Goal: Check status

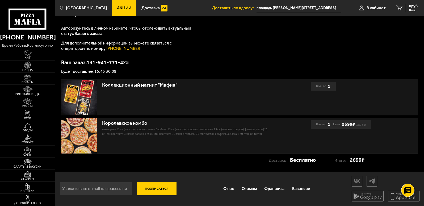
scroll to position [60, 0]
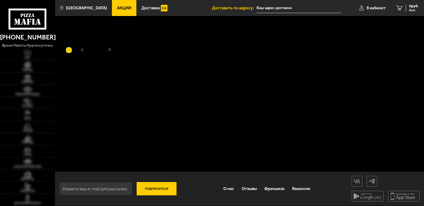
scroll to position [1, 0]
type input "площадь Карла Фаберже, 8Б"
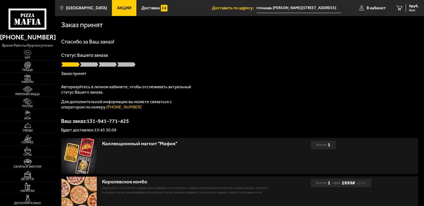
scroll to position [1, 0]
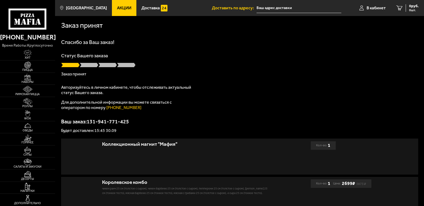
type input "площадь [PERSON_NAME][STREET_ADDRESS]"
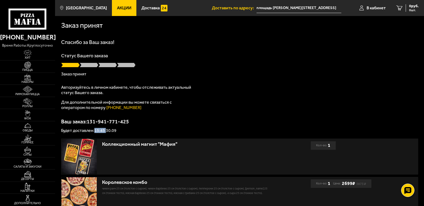
drag, startPoint x: 98, startPoint y: 130, endPoint x: 106, endPoint y: 130, distance: 8.2
click at [106, 130] on p "Будет доставлен: 15:45 30.09" at bounding box center [239, 130] width 357 height 4
click at [90, 96] on div "Авторизуйтесь в личном кабинете, чтобы отслеживать актуальный статус Вашего зак…" at bounding box center [127, 98] width 133 height 26
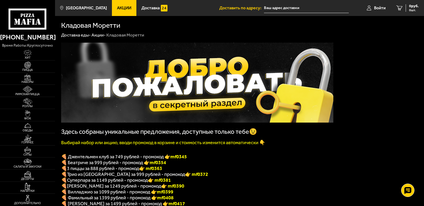
scroll to position [467, 0]
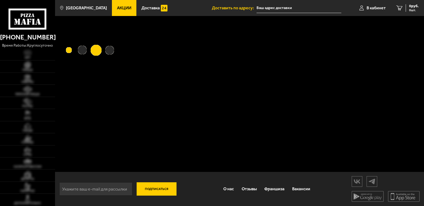
type input "площадь [PERSON_NAME][STREET_ADDRESS]"
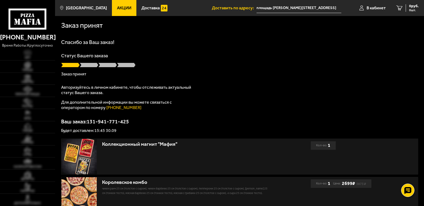
click at [100, 133] on div "Заказ принят [PERSON_NAME] за Ваш заказ! Статус Вашего заказа Заказ принят Авто…" at bounding box center [239, 123] width 369 height 214
